Goal: Task Accomplishment & Management: Manage account settings

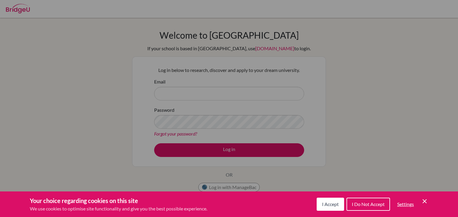
click at [371, 205] on span "I Do Not Accept" at bounding box center [368, 205] width 33 height 6
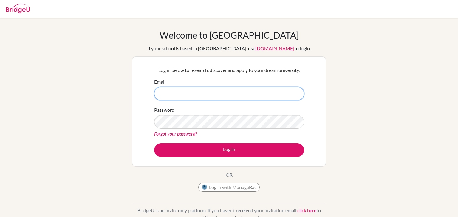
click at [199, 90] on input "Email" at bounding box center [229, 94] width 150 height 14
type input "[PERSON_NAME][EMAIL_ADDRESS][PERSON_NAME][DOMAIN_NAME]"
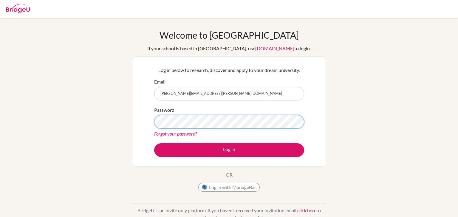
click at [154, 144] on button "Log in" at bounding box center [229, 151] width 150 height 14
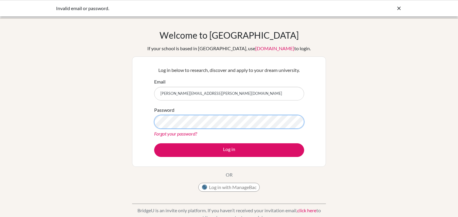
click at [154, 144] on button "Log in" at bounding box center [229, 151] width 150 height 14
